Goal: Find specific page/section: Find specific page/section

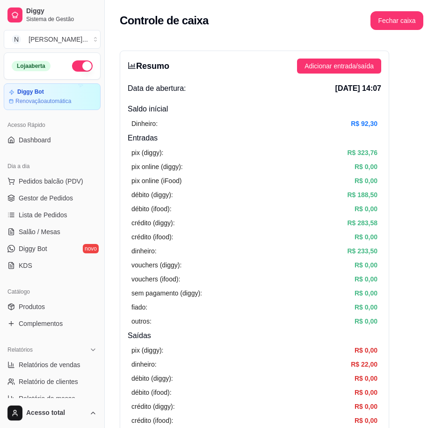
scroll to position [246, 0]
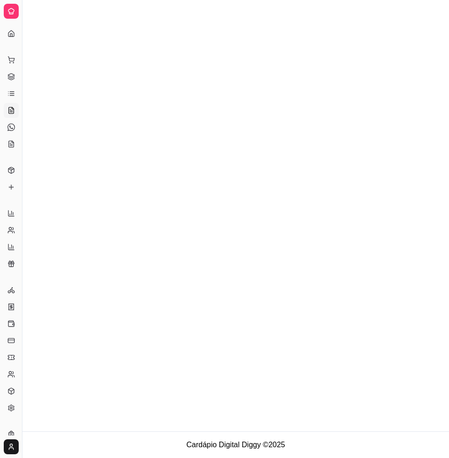
drag, startPoint x: 24, startPoint y: 68, endPoint x: 47, endPoint y: 72, distance: 23.7
click at [82, 71] on div "Diggy Sistema de Gestão N Nalita Açaite ... Loja aberta Diggy Bot Renovação aut…" at bounding box center [224, 229] width 449 height 458
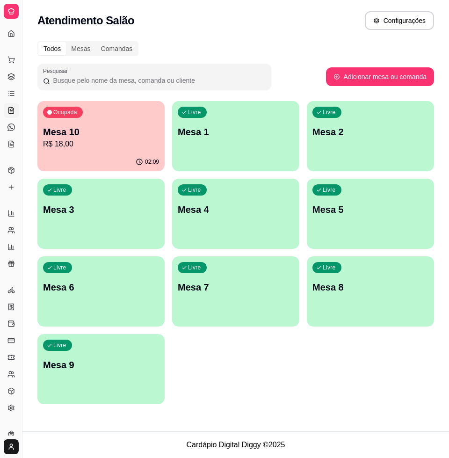
drag, startPoint x: 20, startPoint y: 74, endPoint x: 35, endPoint y: 75, distance: 15.5
click at [35, 75] on div "Diggy Sistema de Gestão N Nalita Açaite ... Loja aberta Diggy Bot Renovação aut…" at bounding box center [224, 229] width 449 height 458
drag, startPoint x: 19, startPoint y: 79, endPoint x: 34, endPoint y: 84, distance: 15.7
click at [34, 84] on div "Diggy Sistema de Gestão N Nalita Açaite ... Loja aberta Diggy Bot Renovação aut…" at bounding box center [224, 229] width 449 height 458
click at [25, 88] on button "Toggle Sidebar" at bounding box center [21, 229] width 7 height 458
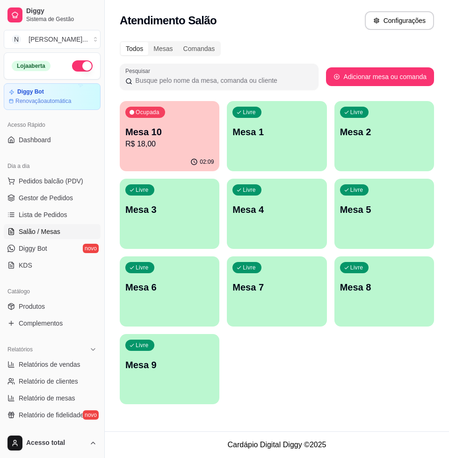
click at [342, 349] on div "Ocupada Mesa 10 R$ 18,00 02:09 Livre Mesa 1 Livre Mesa 2 Livre Mesa 3 Livre Mes…" at bounding box center [277, 252] width 315 height 303
click at [46, 214] on span "Lista de Pedidos" at bounding box center [43, 214] width 49 height 9
